Goal: Find specific page/section: Find specific page/section

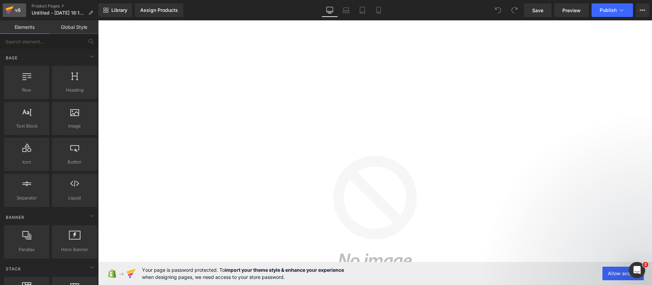
click at [10, 16] on icon at bounding box center [9, 10] width 8 height 17
